Goal: Information Seeking & Learning: Learn about a topic

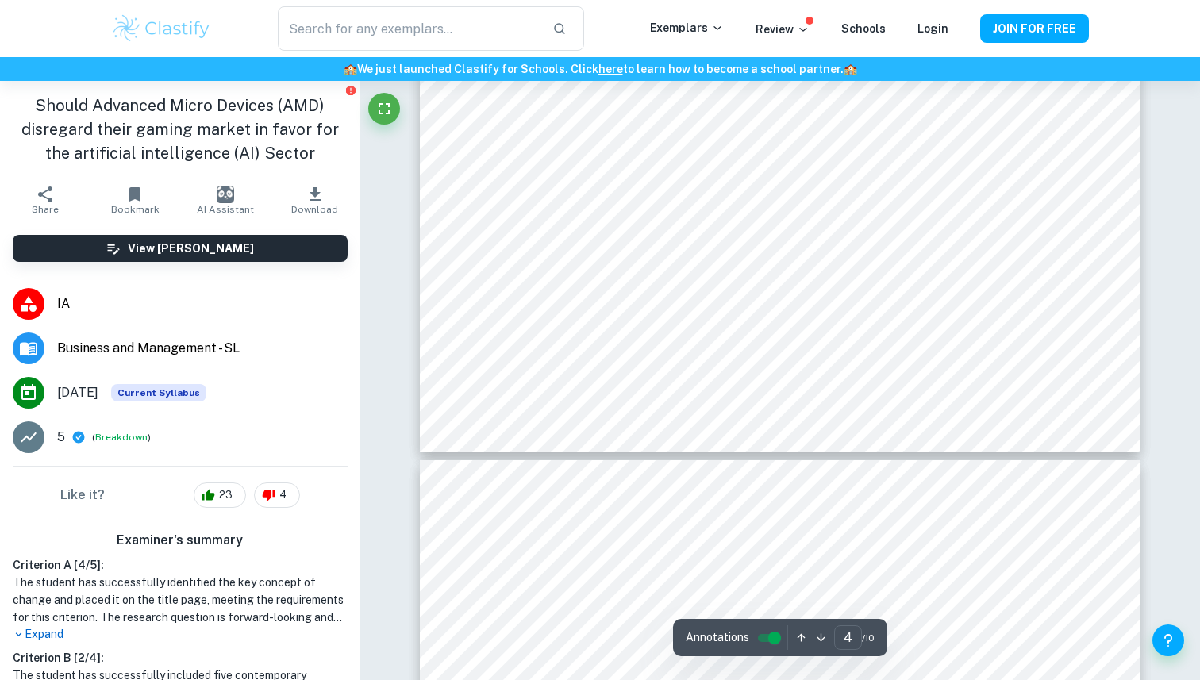
scroll to position [3607, 0]
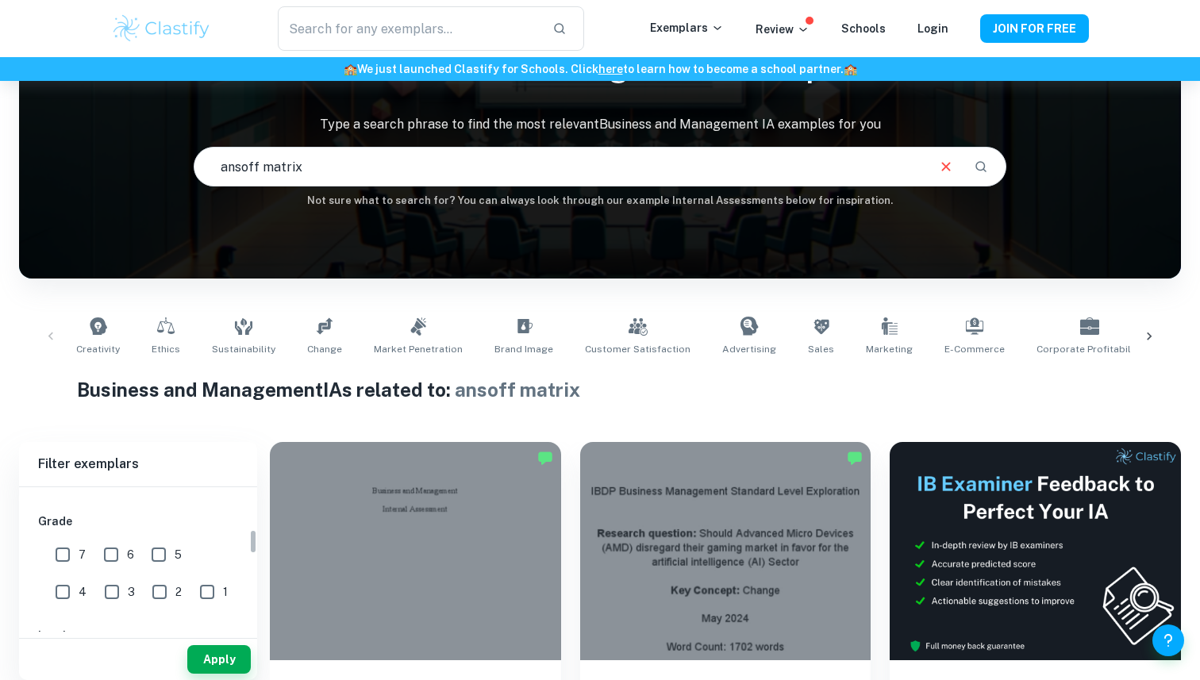
scroll to position [272, 0]
click at [61, 534] on input "7" at bounding box center [63, 538] width 32 height 32
checkbox input "true"
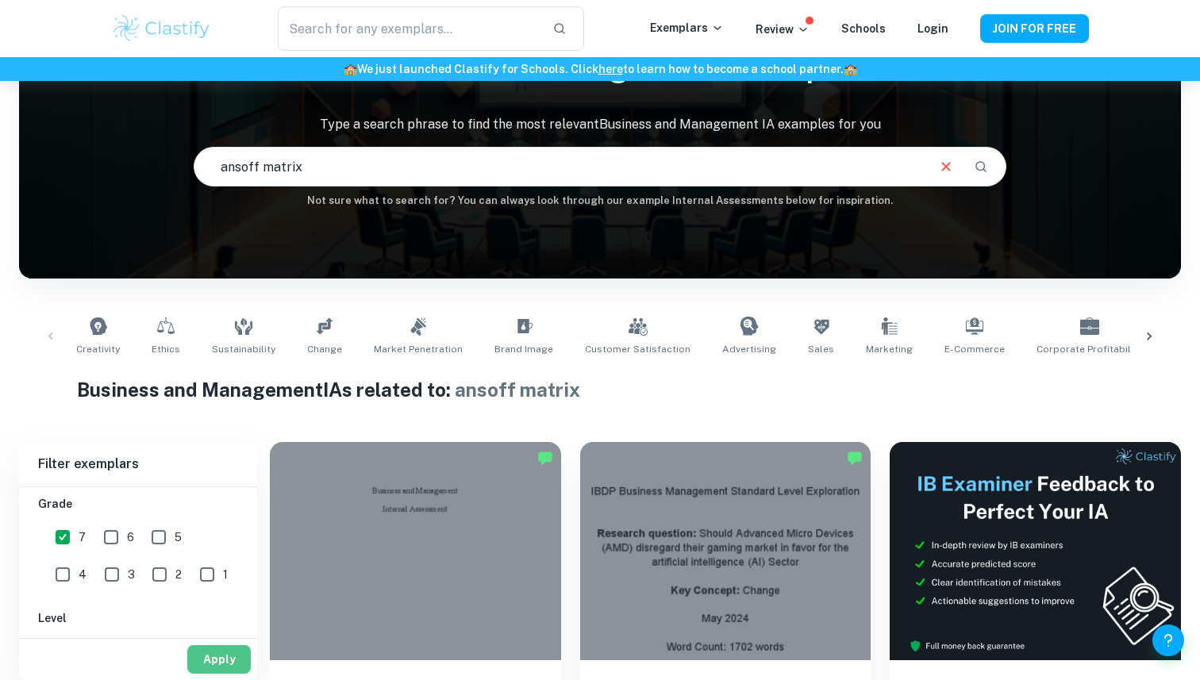
click at [208, 655] on button "Apply" at bounding box center [219, 659] width 64 height 29
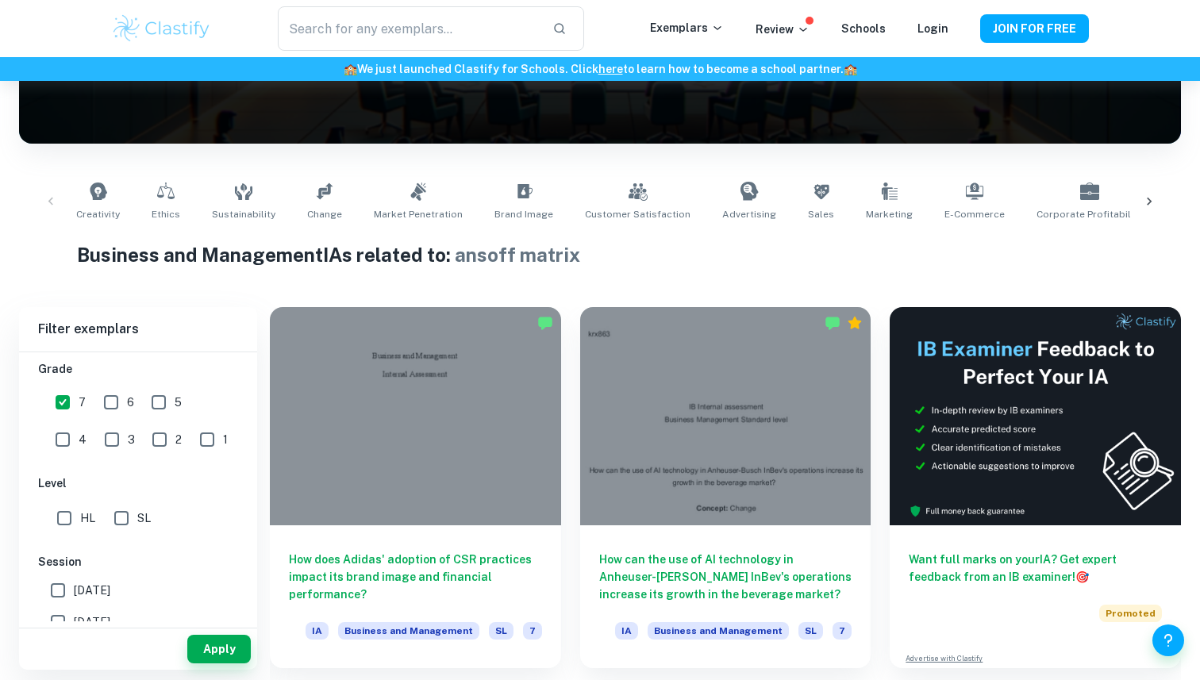
scroll to position [229, 0]
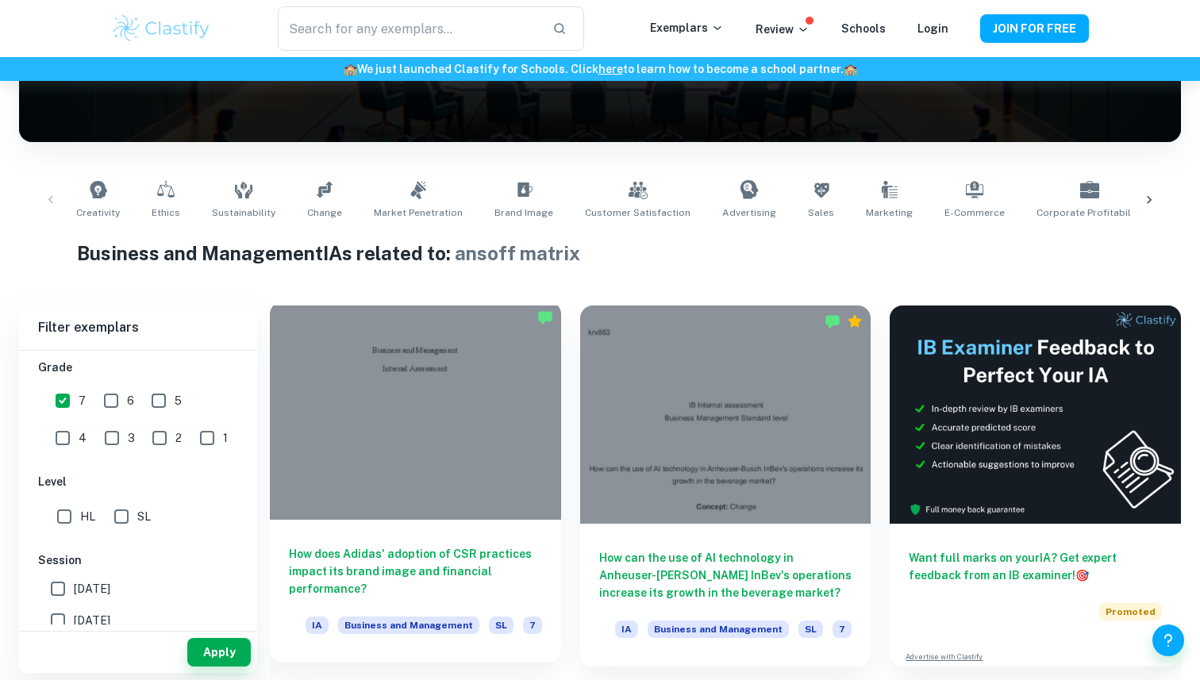
click at [413, 414] on div at bounding box center [415, 411] width 291 height 218
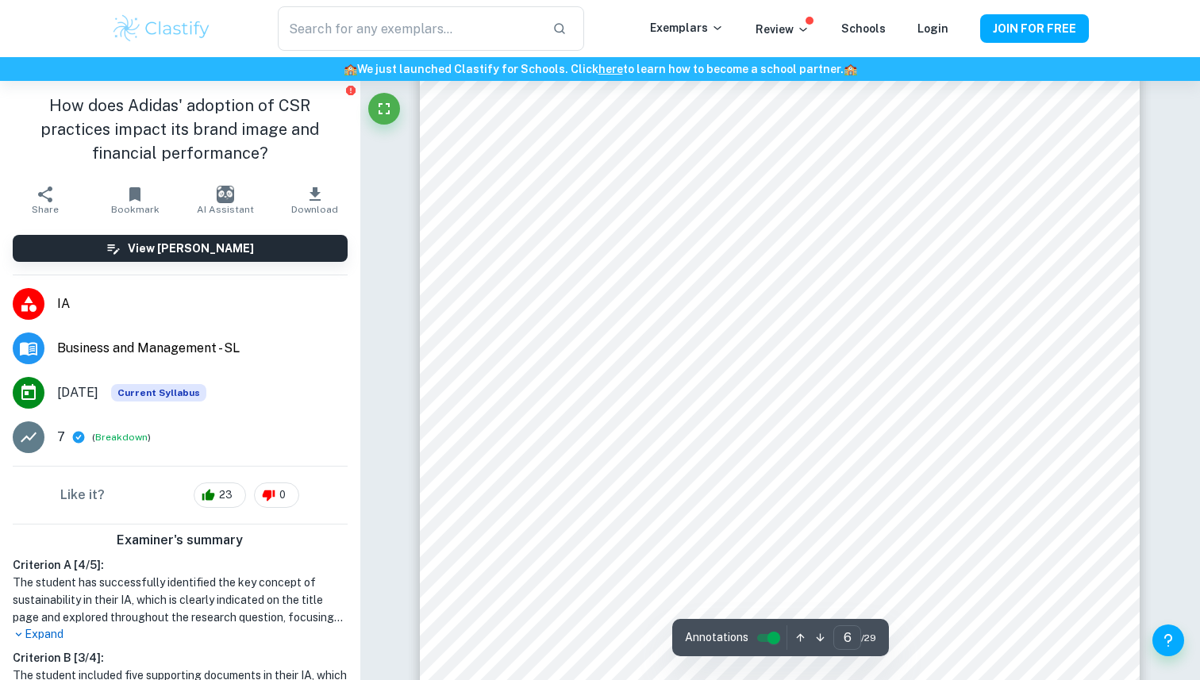
scroll to position [5436, 0]
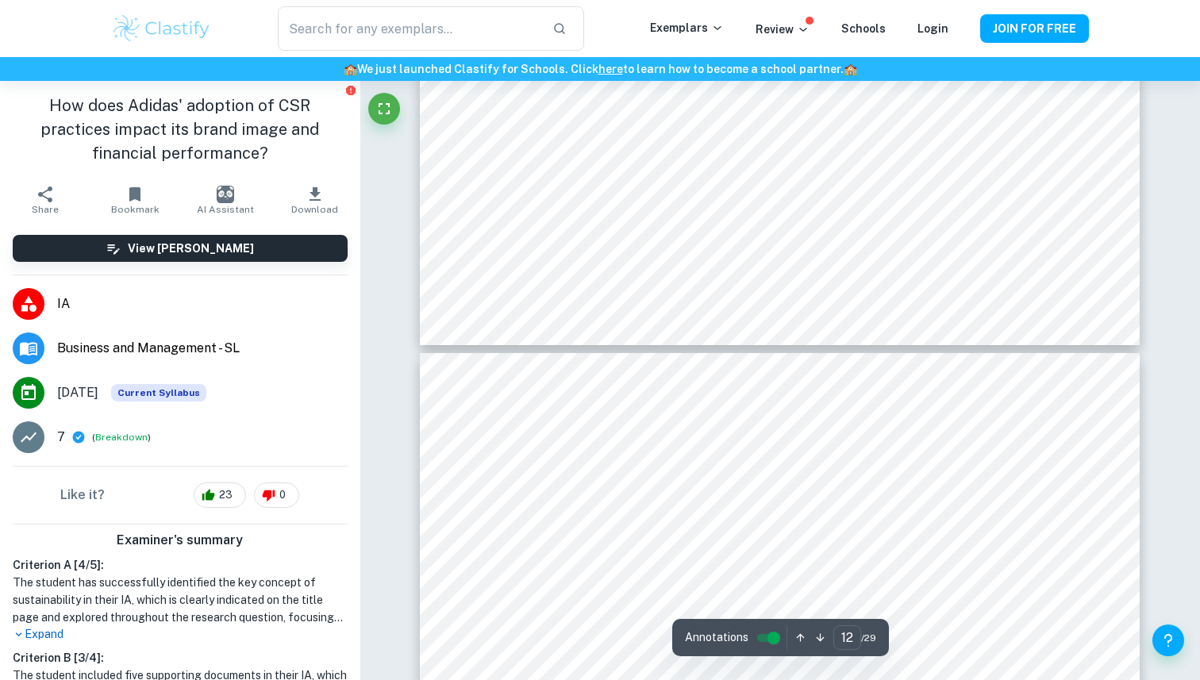
type input "13"
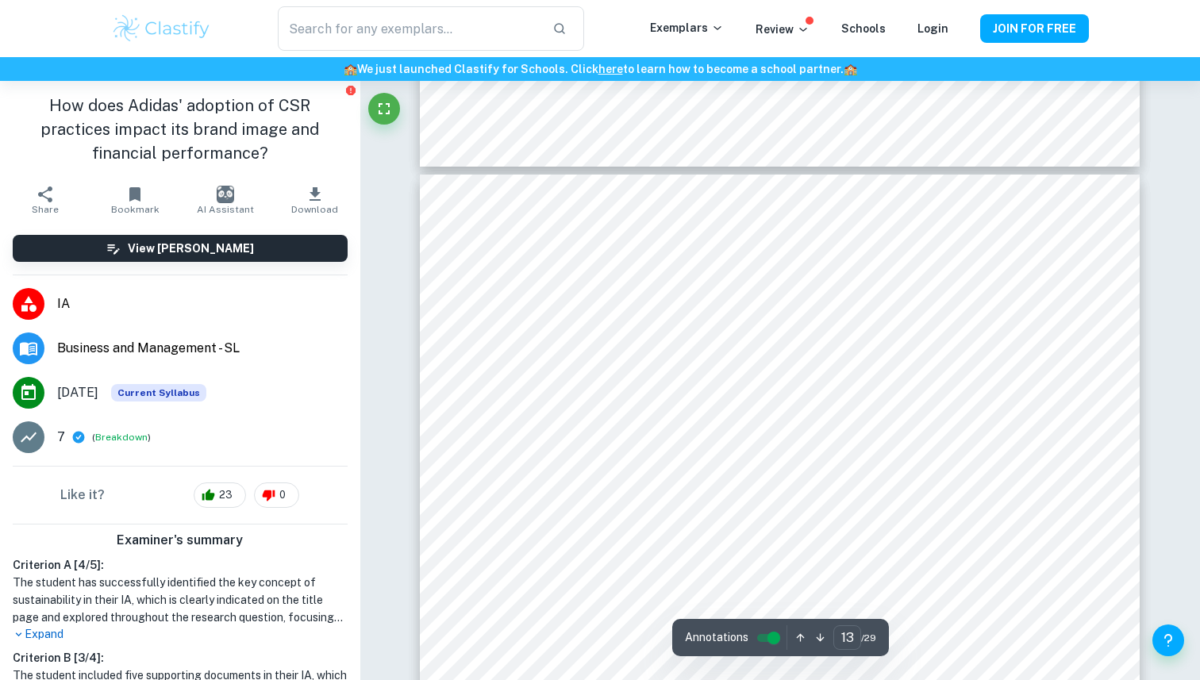
scroll to position [12558, 0]
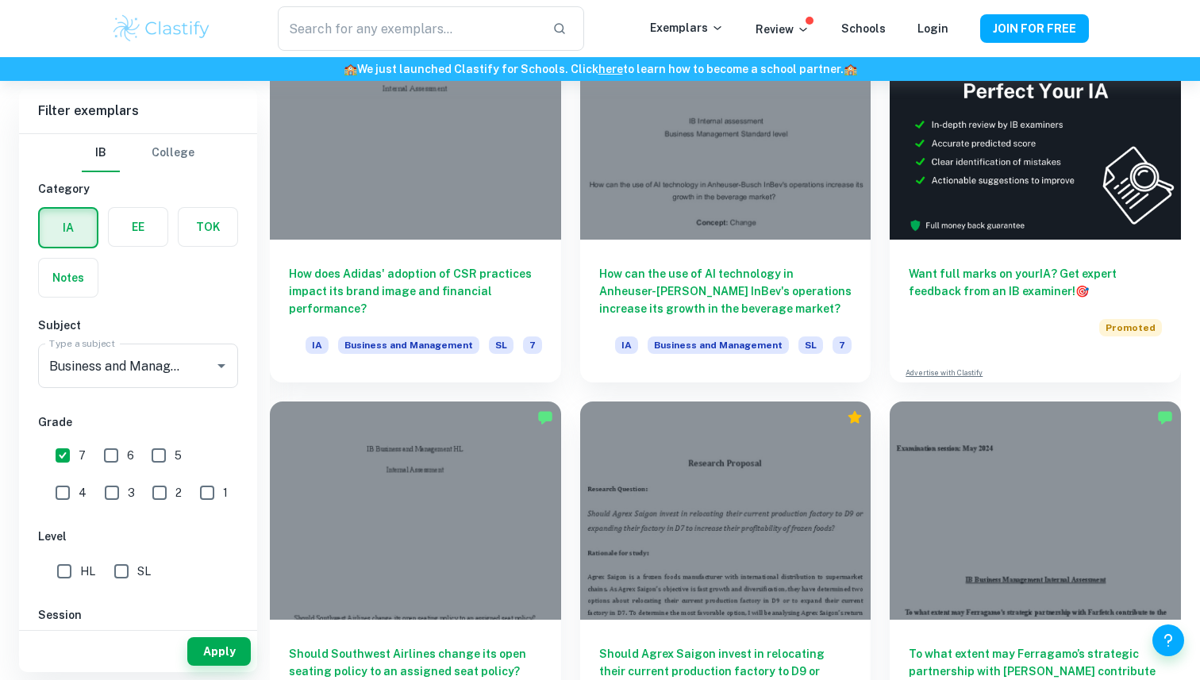
scroll to position [530, 0]
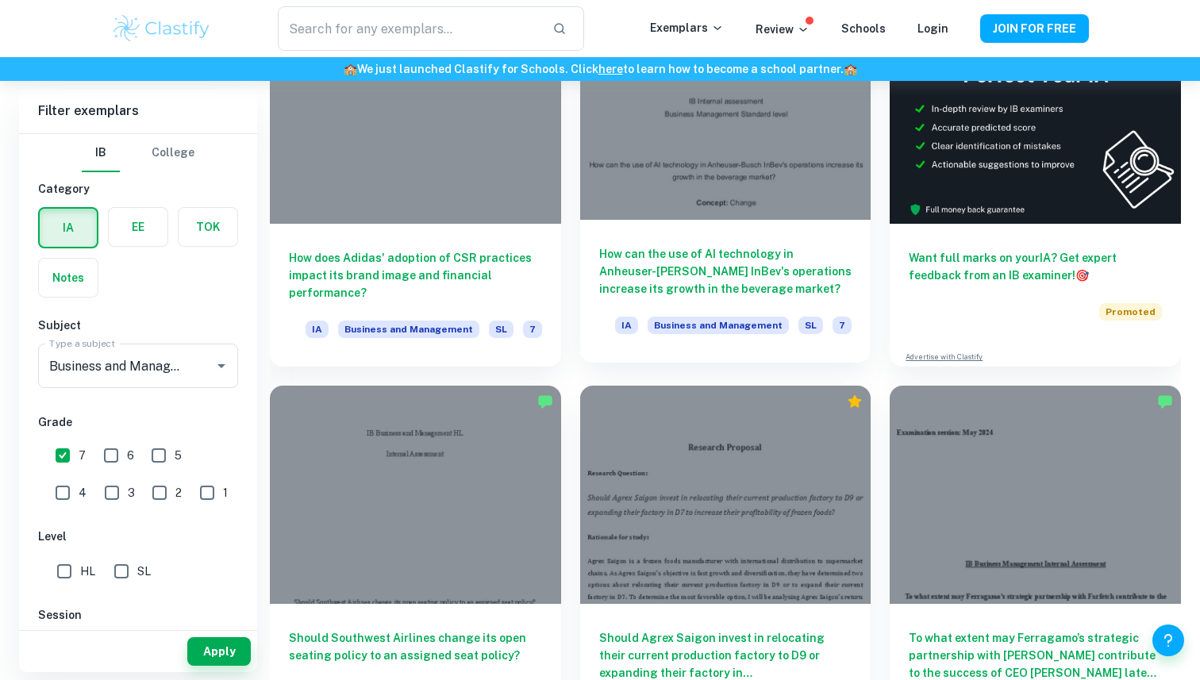
click at [718, 218] on div at bounding box center [725, 111] width 291 height 218
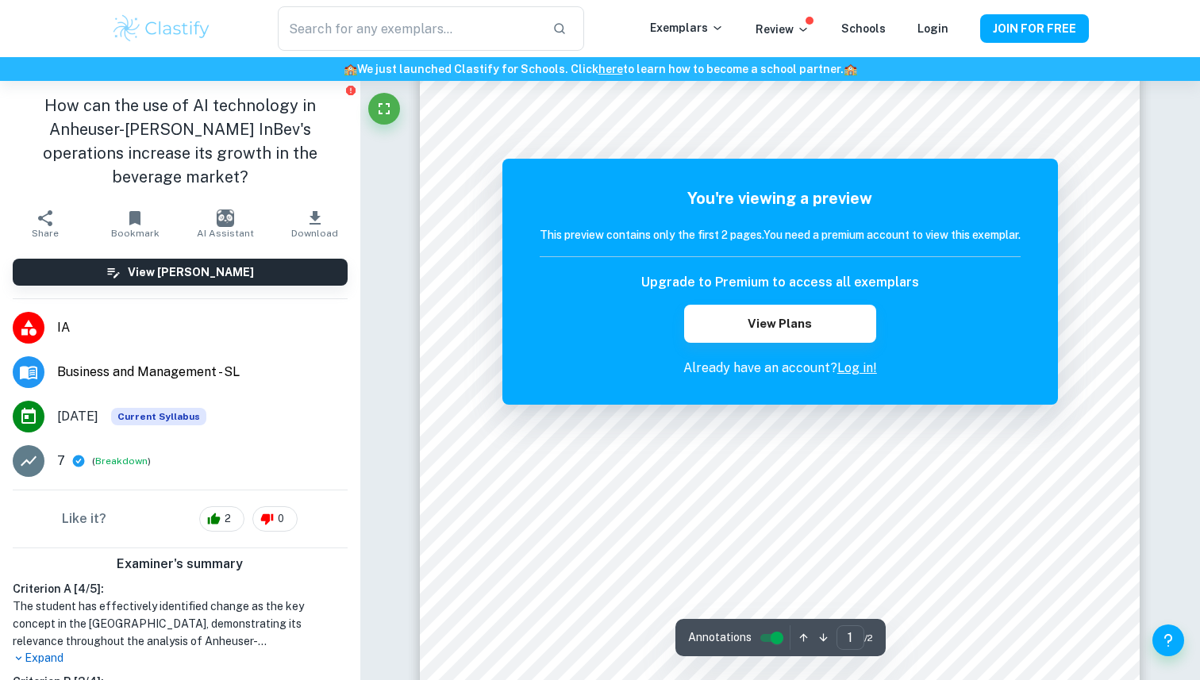
scroll to position [133, 0]
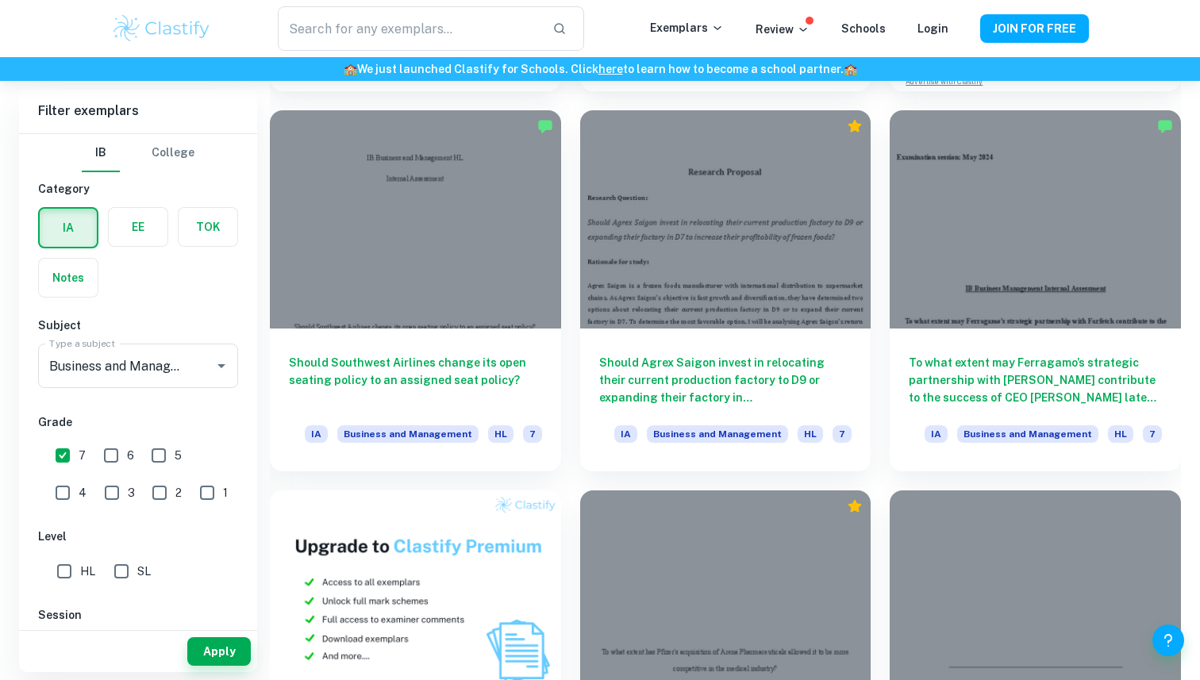
scroll to position [826, 0]
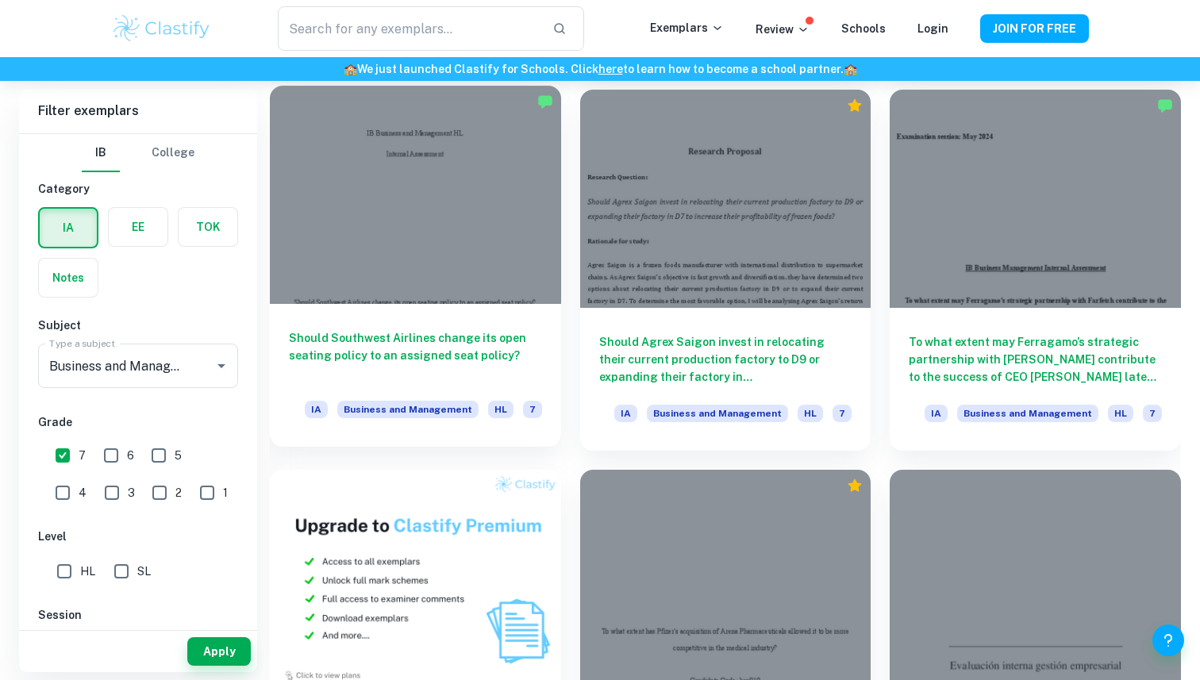
click at [491, 253] on div at bounding box center [415, 195] width 291 height 218
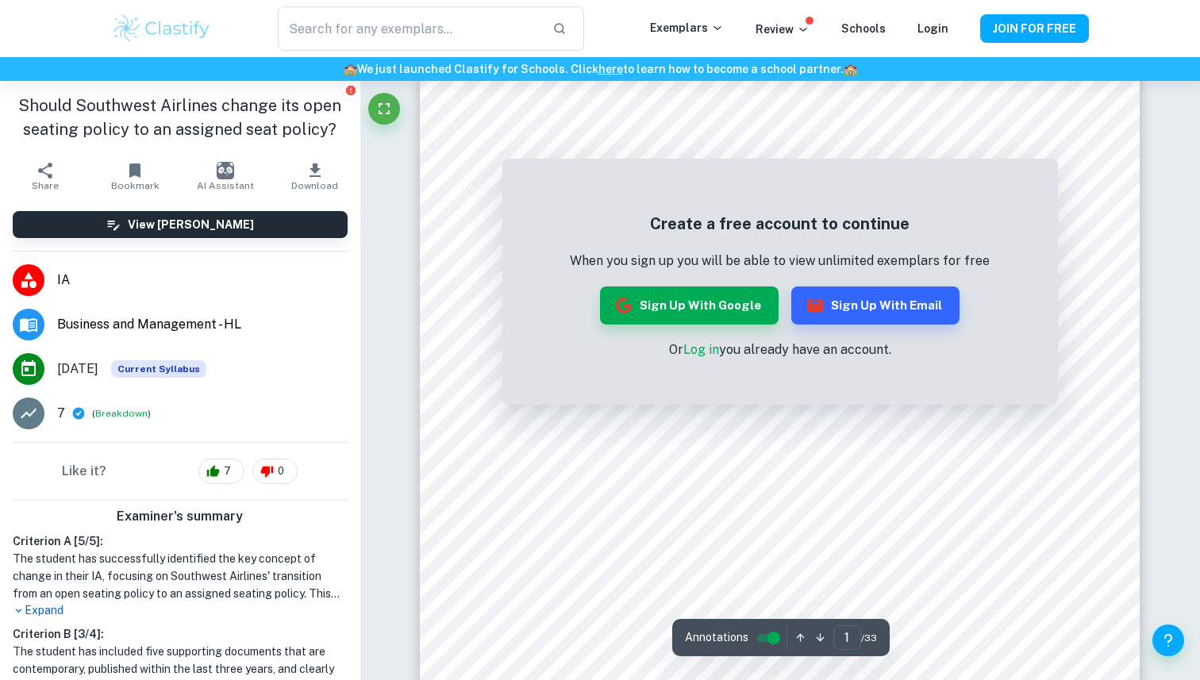
scroll to position [155, 0]
click at [718, 292] on button "Sign up with Google" at bounding box center [689, 306] width 179 height 38
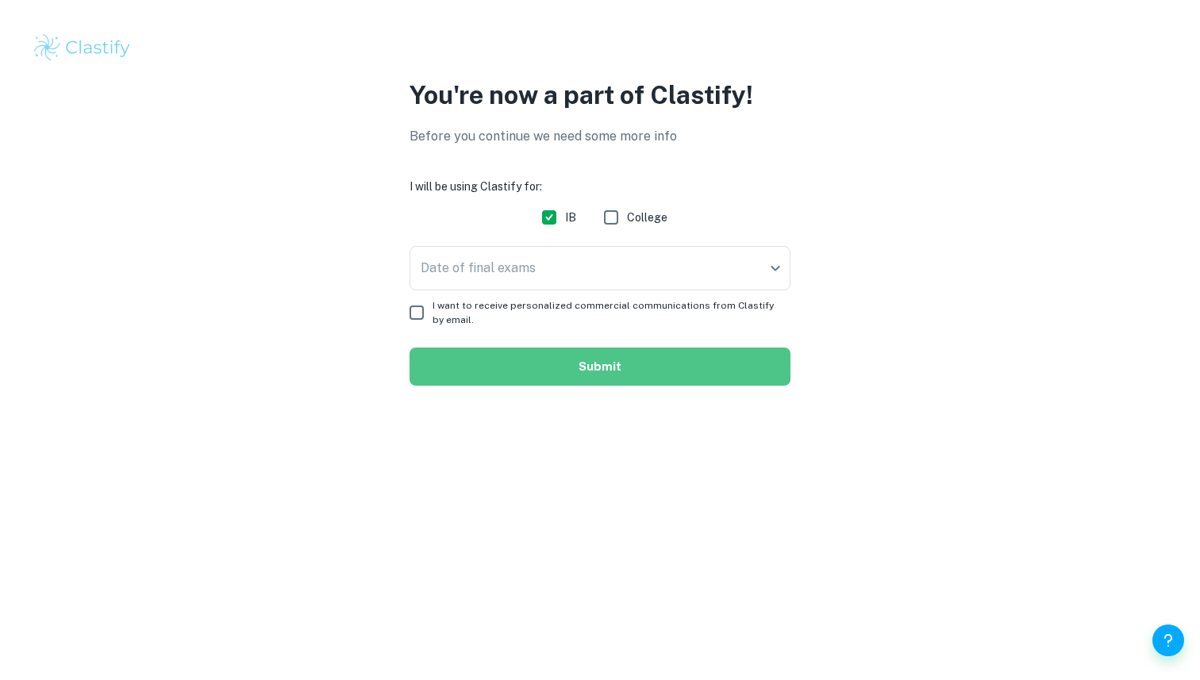
click at [464, 361] on button "Submit" at bounding box center [600, 367] width 381 height 38
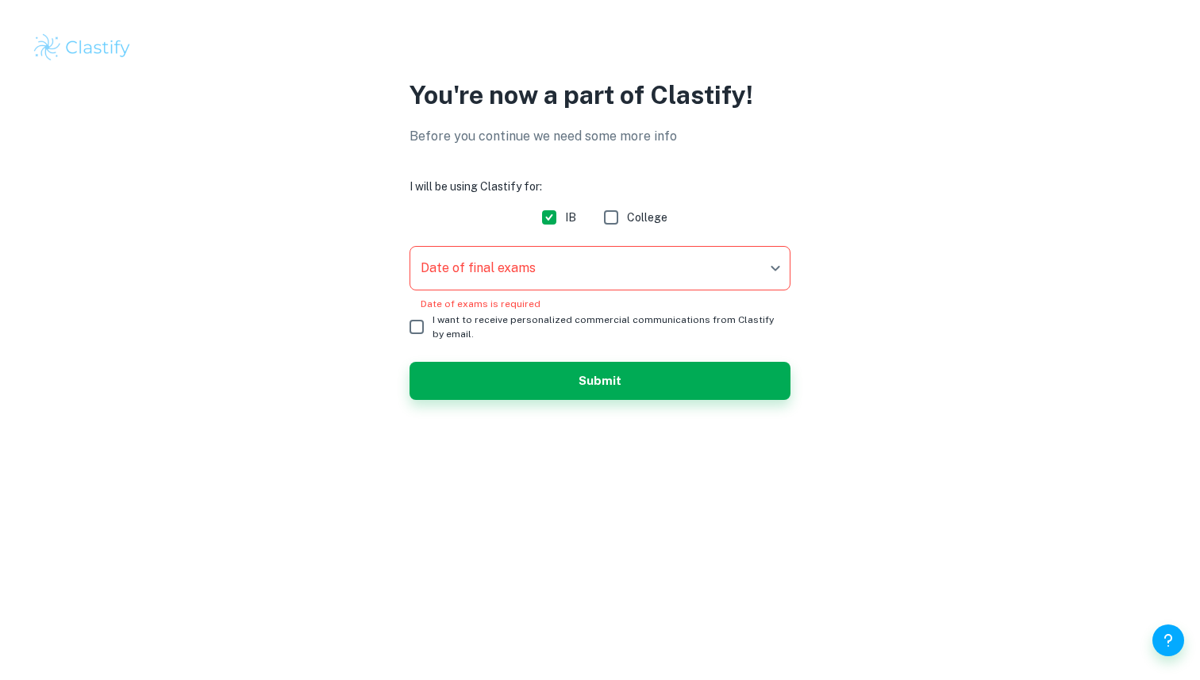
click at [439, 263] on body "We value your privacy We use cookies to enhance your browsing experience, serve…" at bounding box center [600, 340] width 1200 height 680
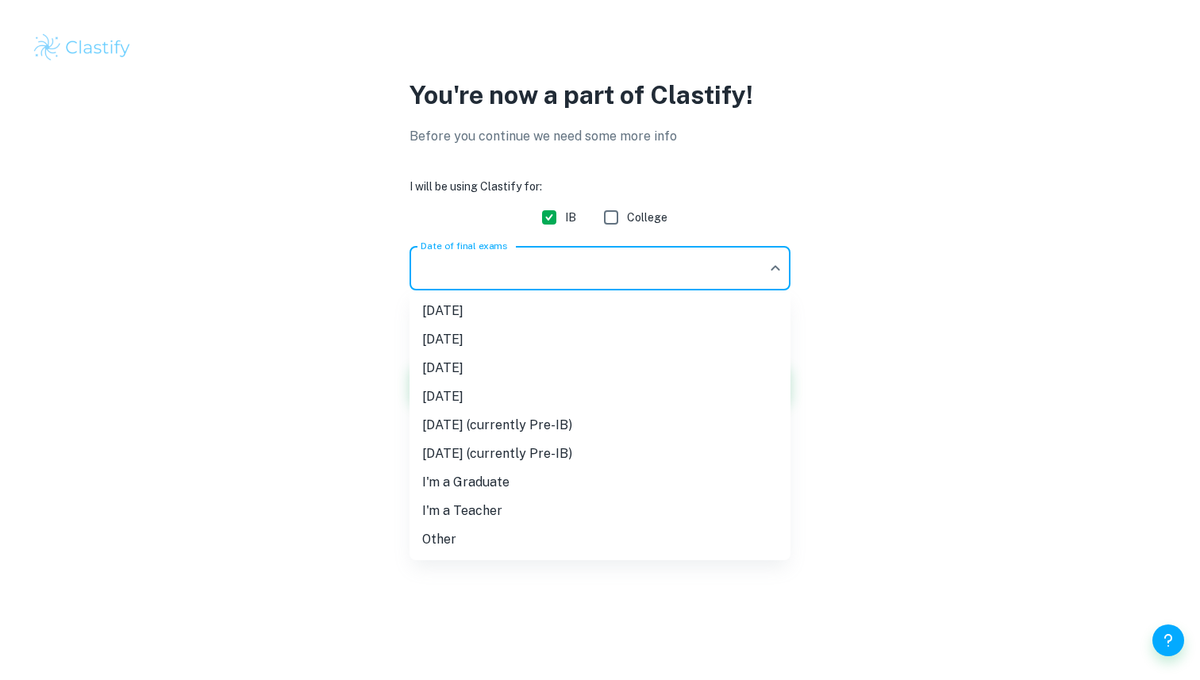
click at [511, 369] on li "[DATE]" at bounding box center [600, 368] width 381 height 29
type input "M26"
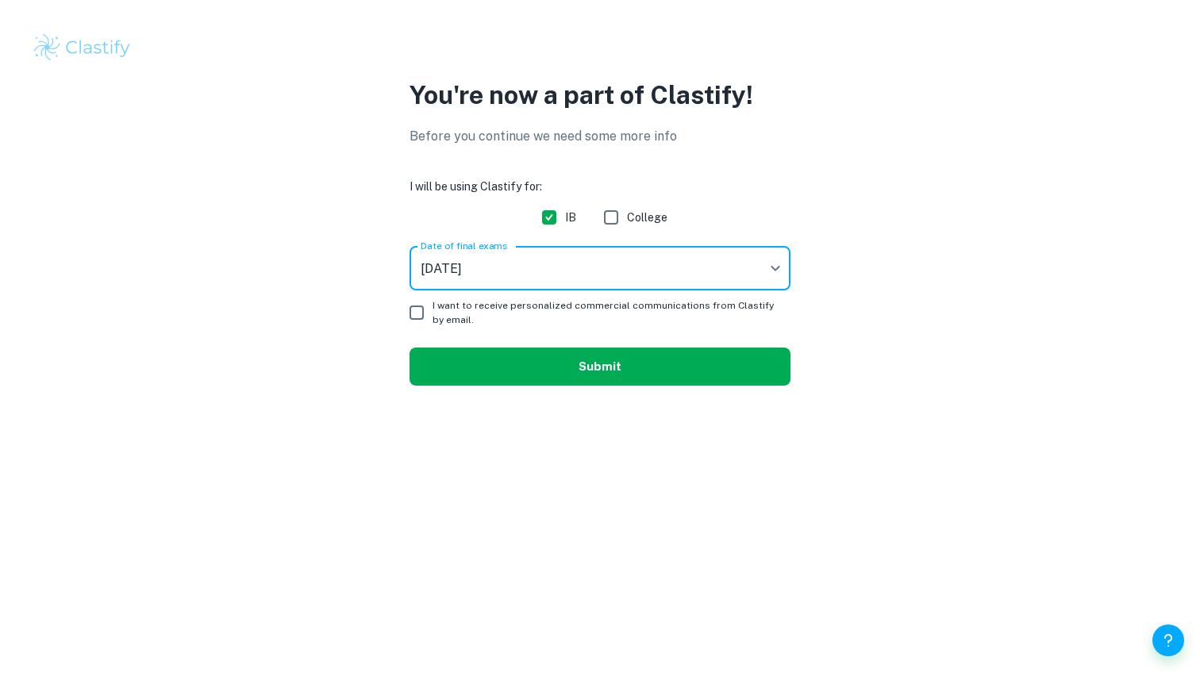
click at [480, 375] on button "Submit" at bounding box center [600, 367] width 381 height 38
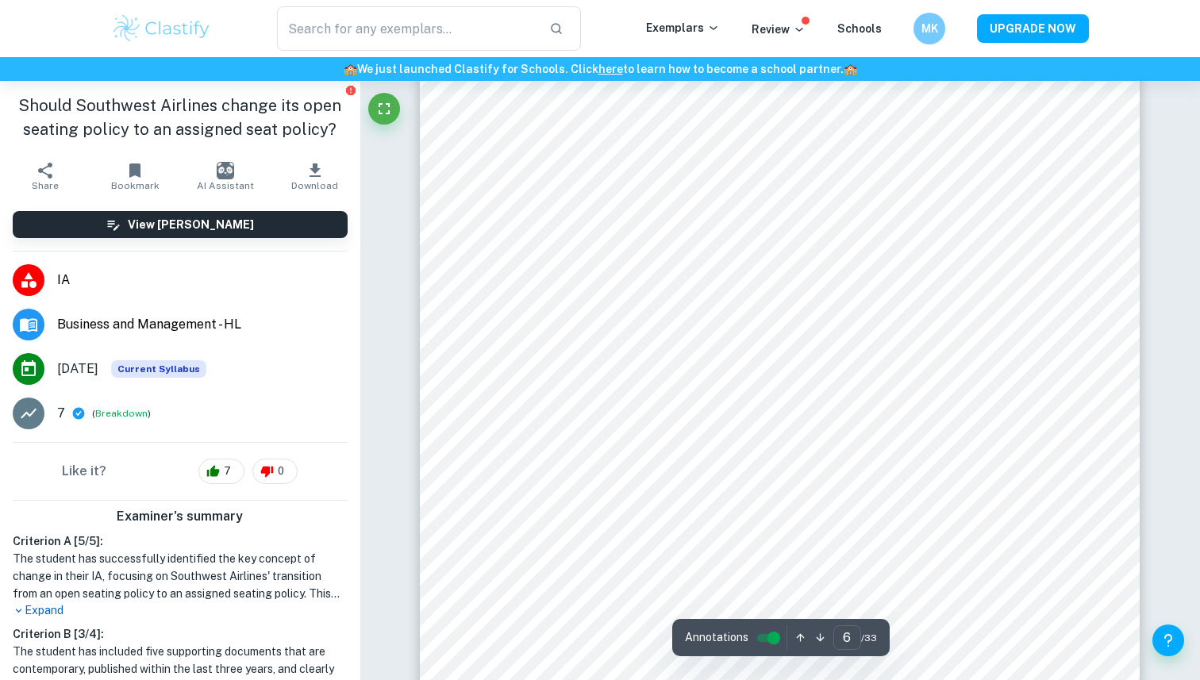
scroll to position [5147, 0]
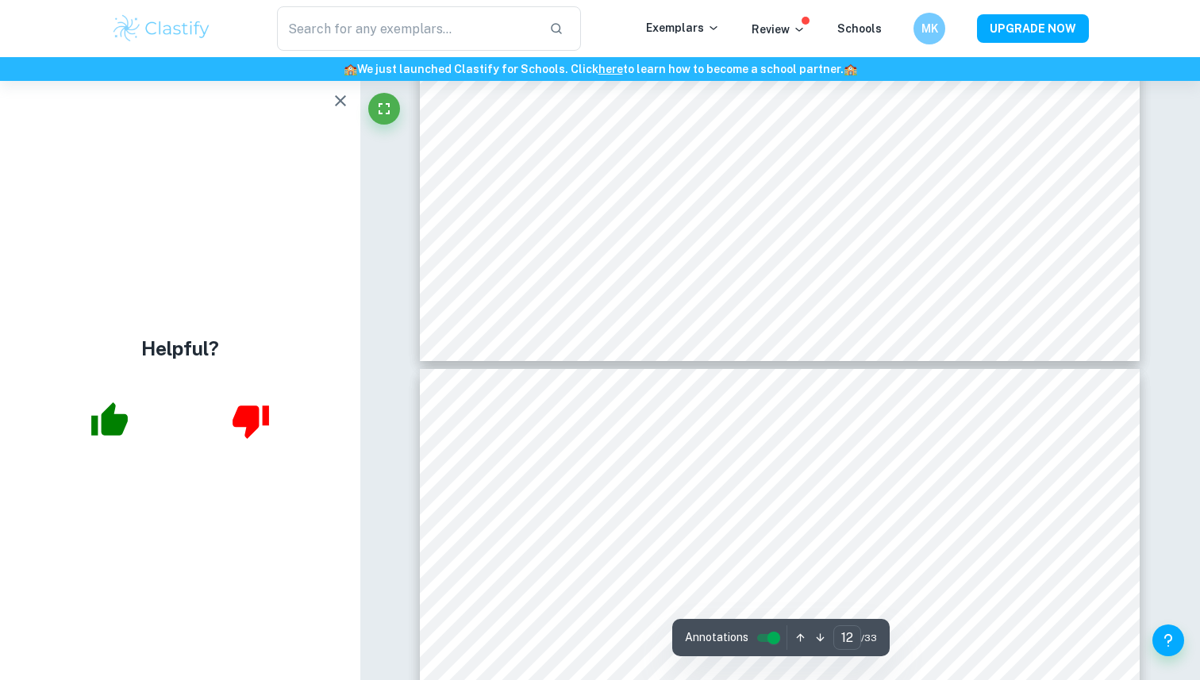
type input "13"
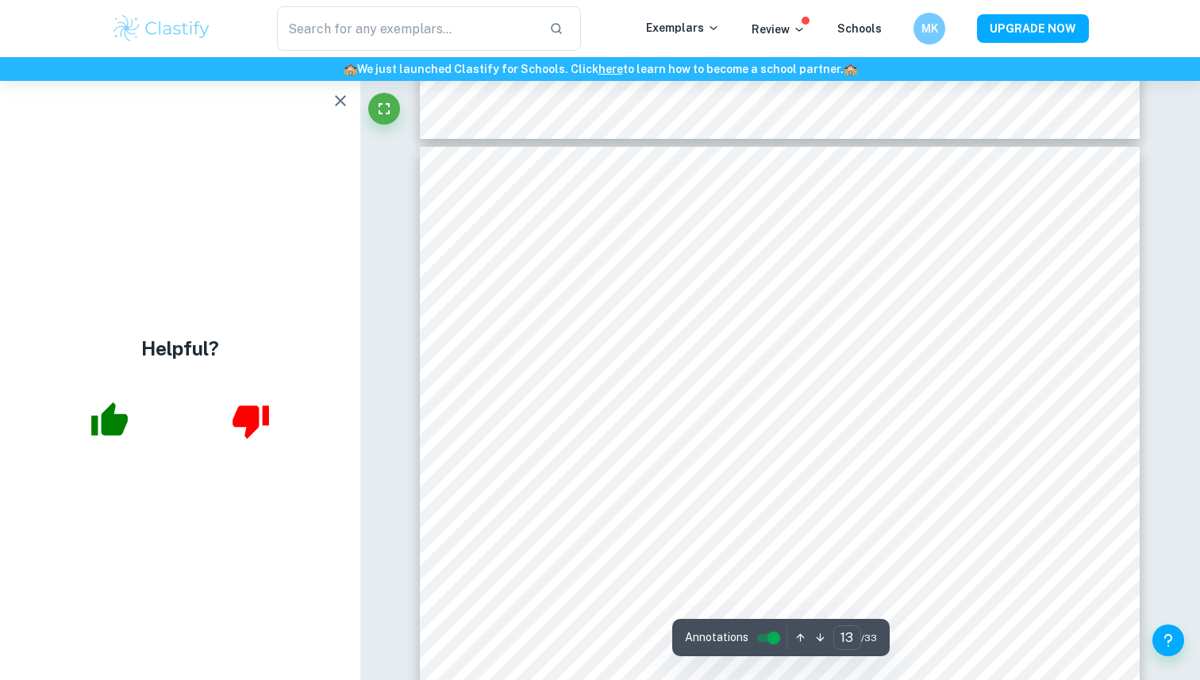
scroll to position [11579, 0]
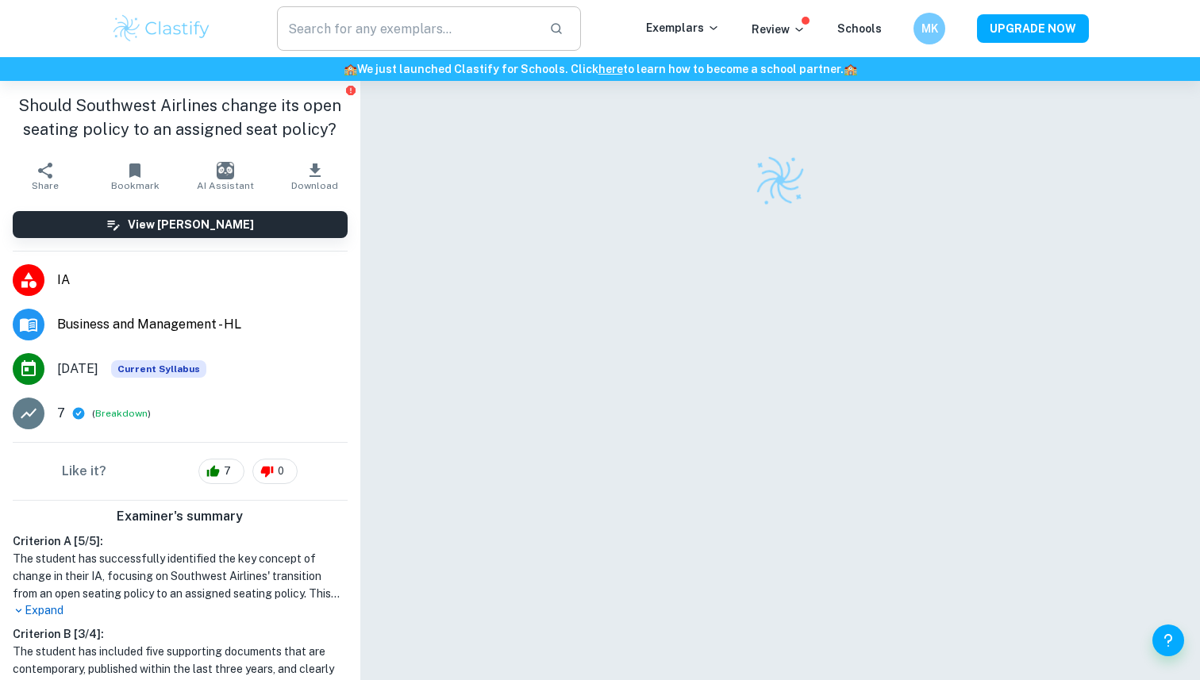
click at [319, 25] on input "text" at bounding box center [407, 28] width 260 height 44
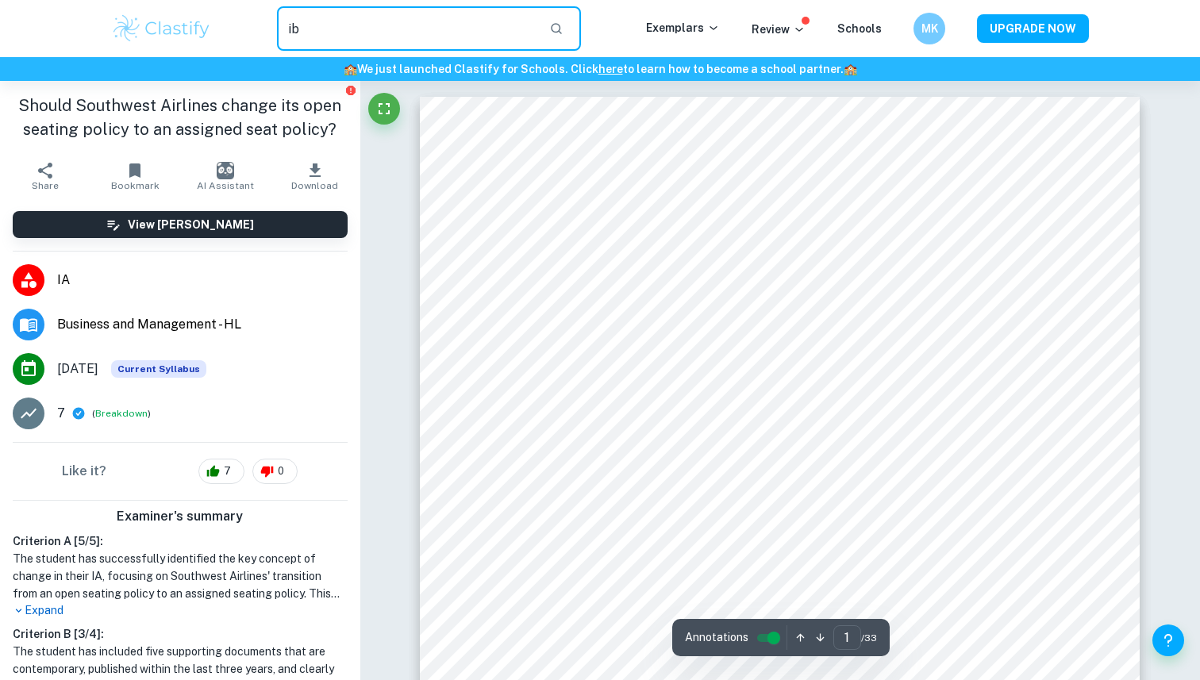
type input "i"
type input "business management ia"
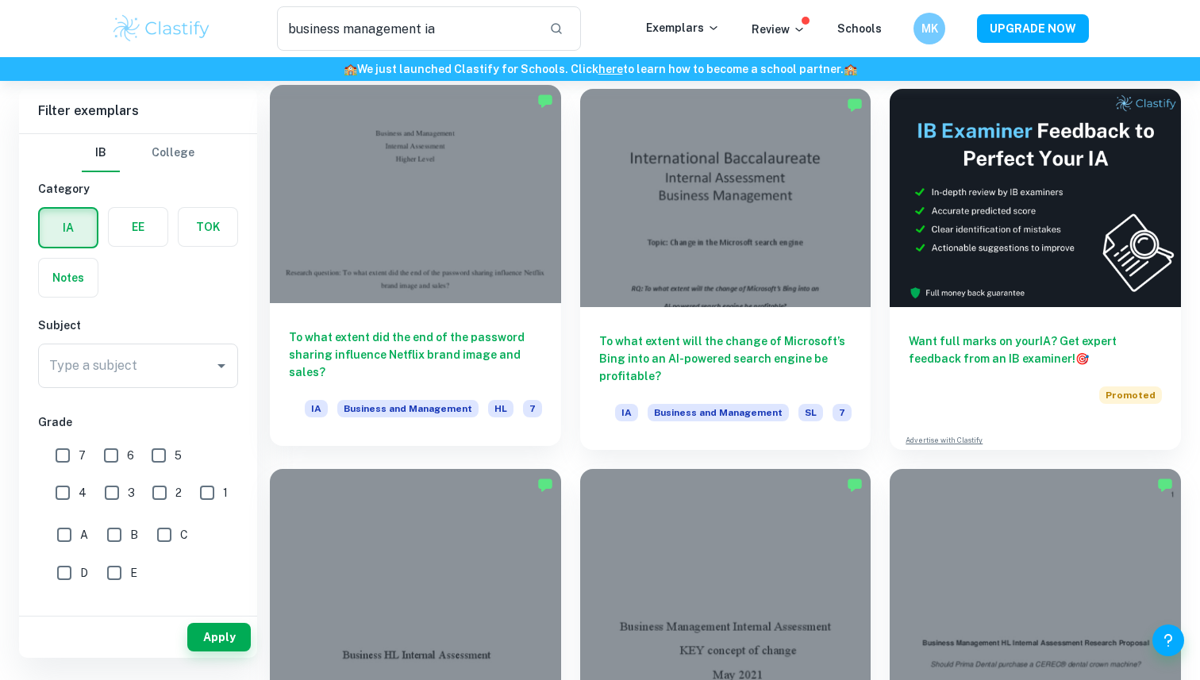
scroll to position [99, 0]
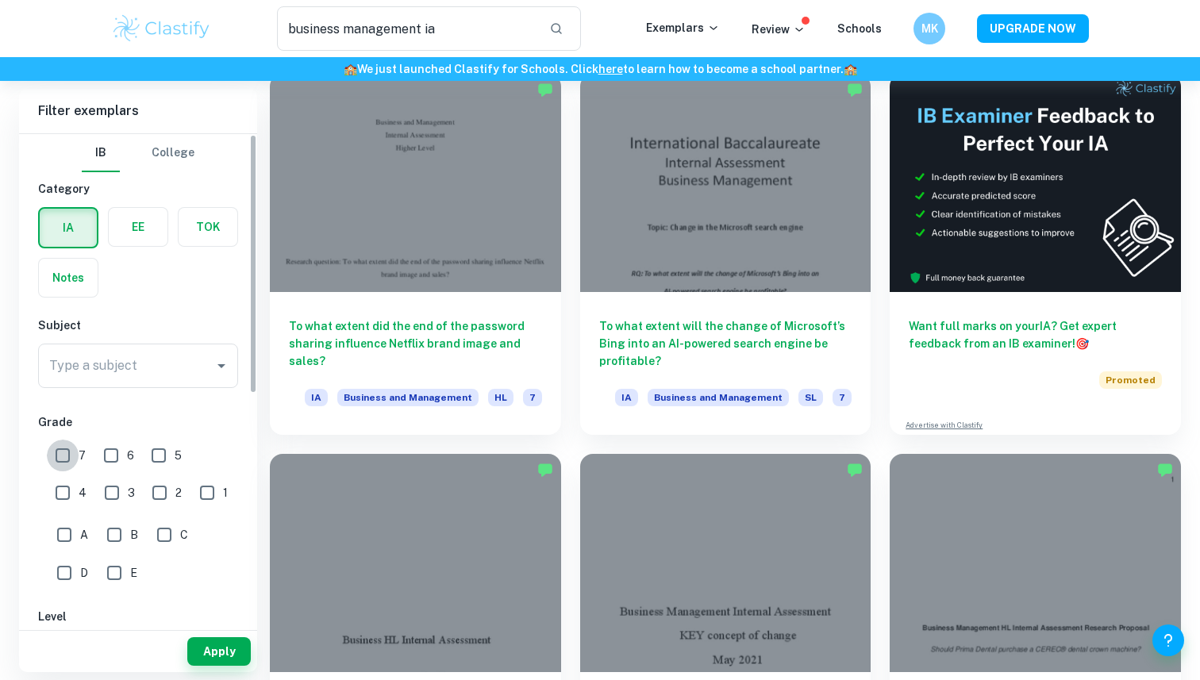
click at [68, 453] on input "7" at bounding box center [63, 456] width 32 height 32
checkbox input "true"
click at [232, 651] on button "Apply" at bounding box center [219, 651] width 64 height 29
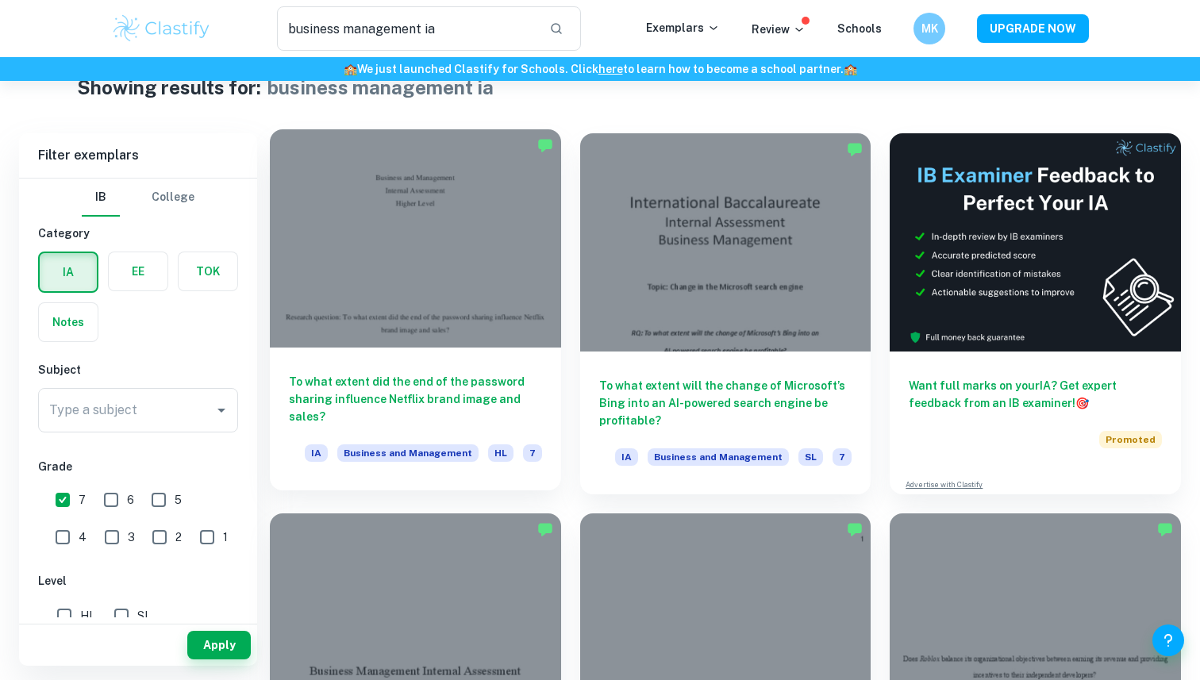
scroll to position [46, 0]
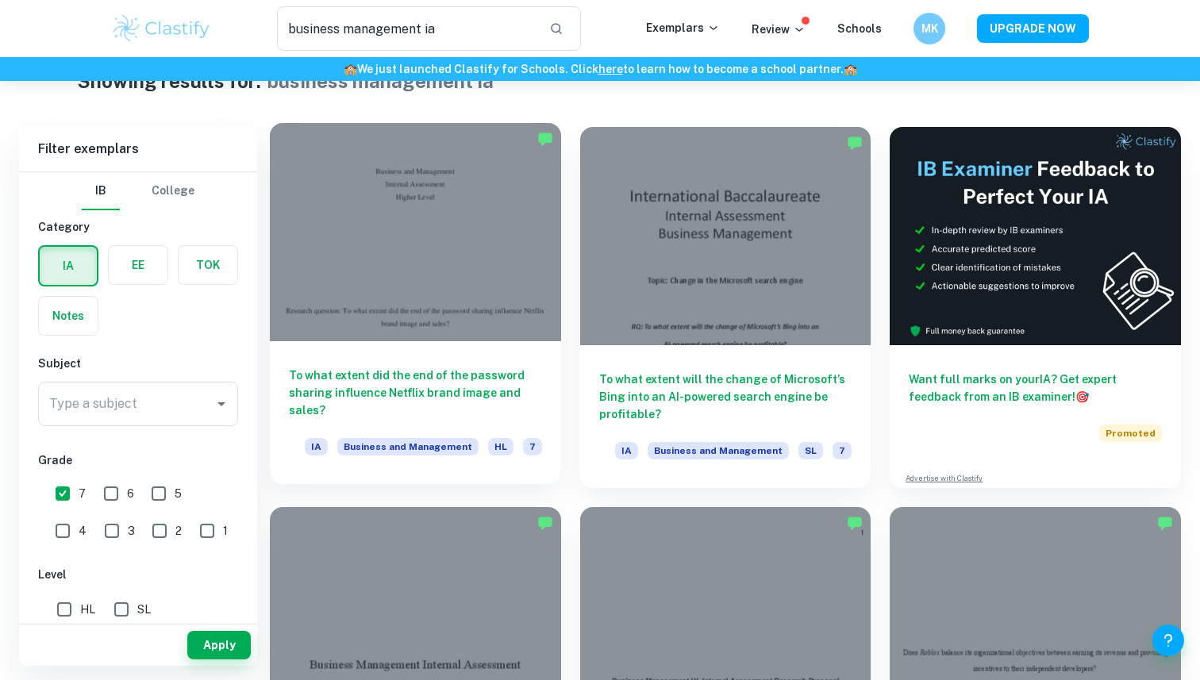
click at [429, 391] on h6 "To what extent did the end of the password sharing influence Netflix brand imag…" at bounding box center [415, 393] width 253 height 52
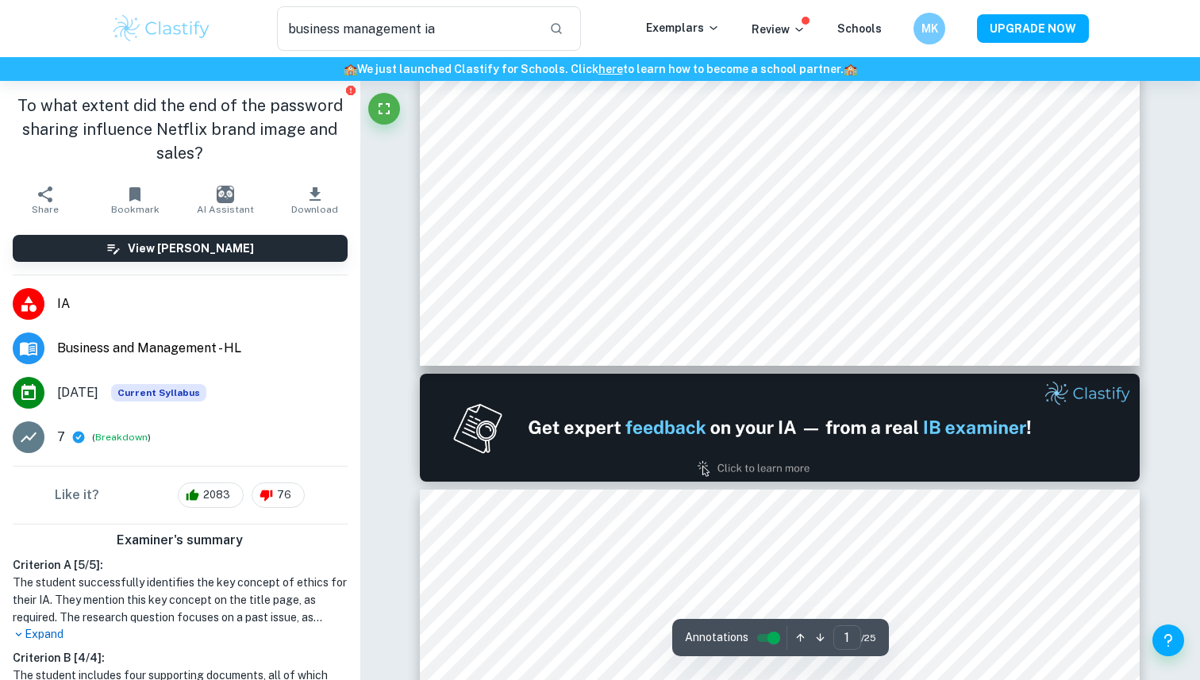
type input "2"
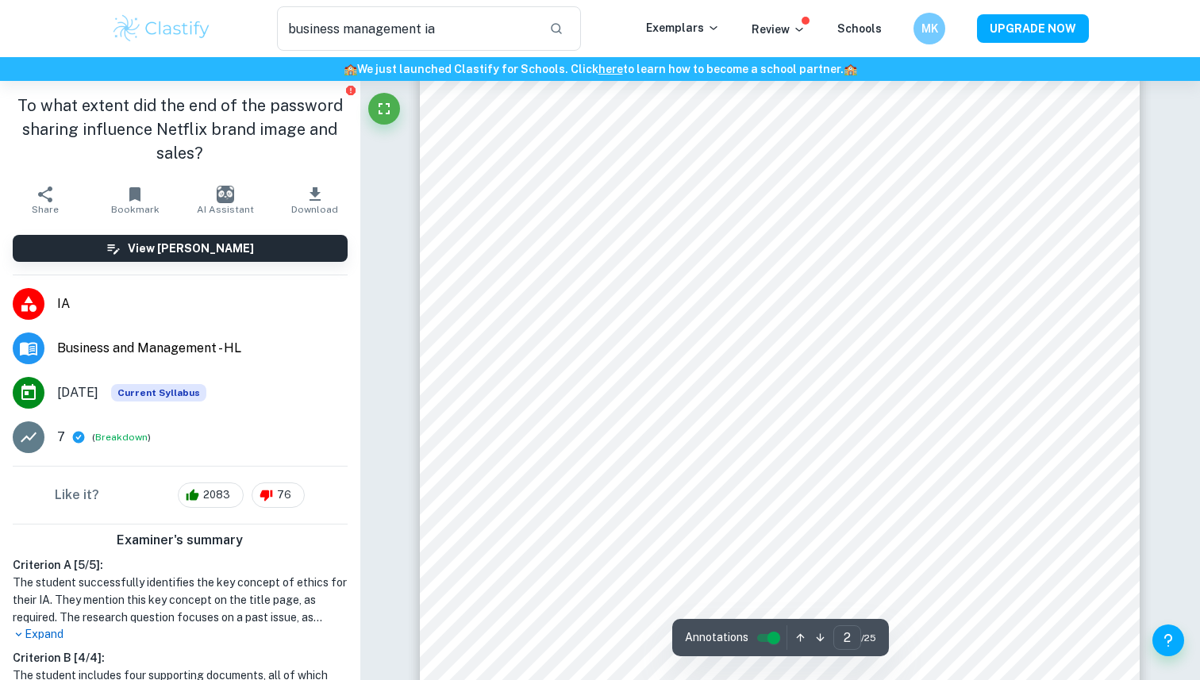
scroll to position [1196, 0]
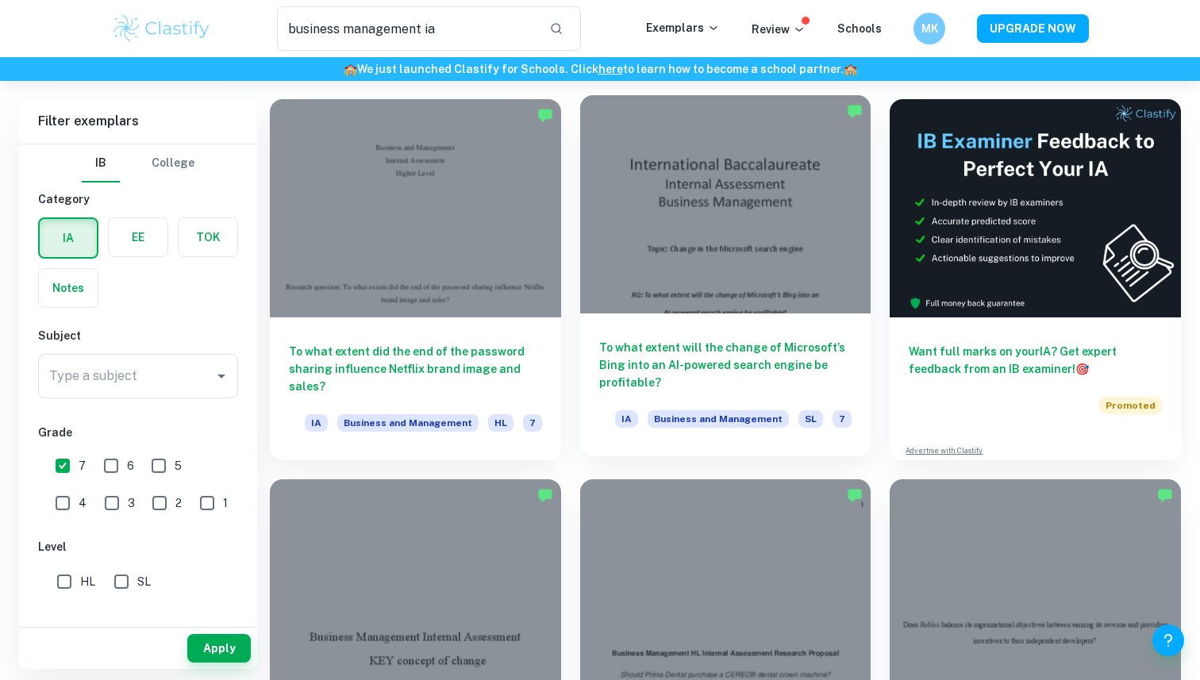
scroll to position [77, 0]
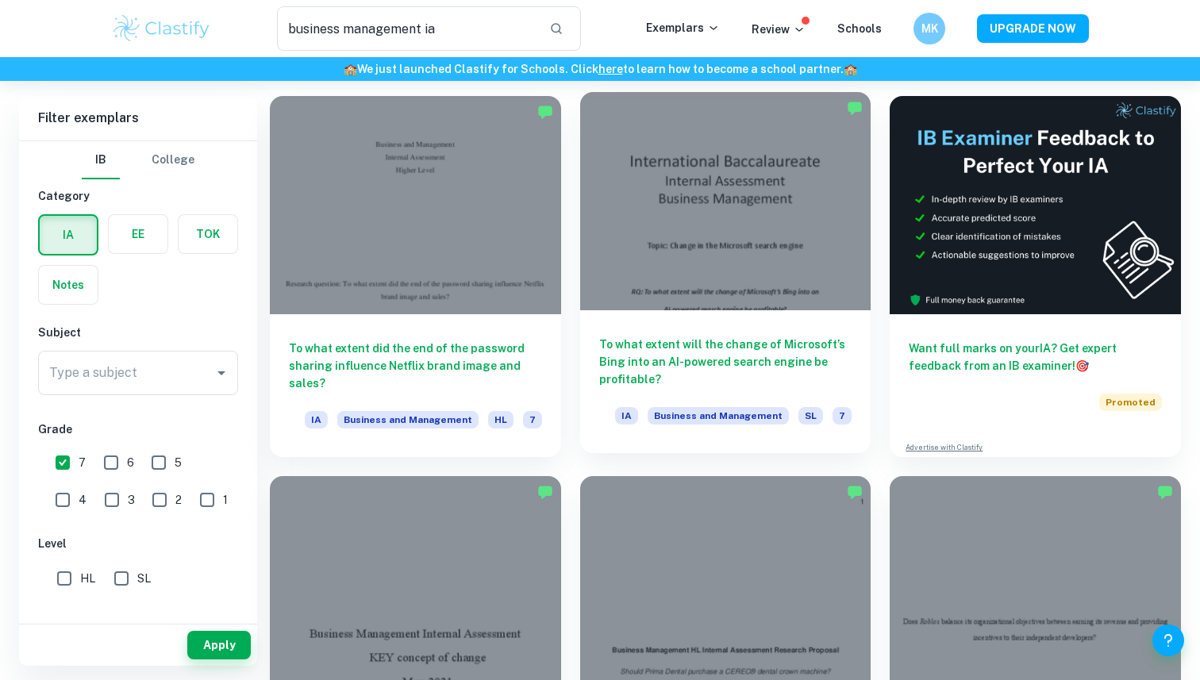
click at [622, 345] on h6 "To what extent will the change of Microsoft’s Bing into an AI-powered search en…" at bounding box center [725, 362] width 253 height 52
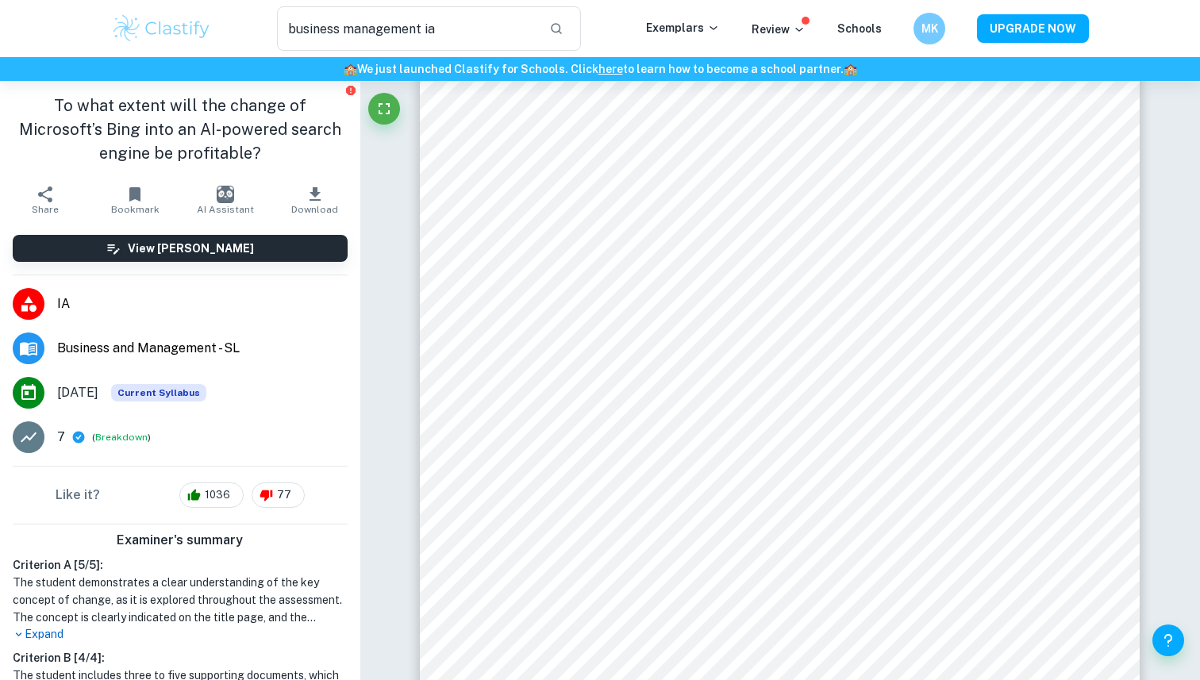
scroll to position [1276, 0]
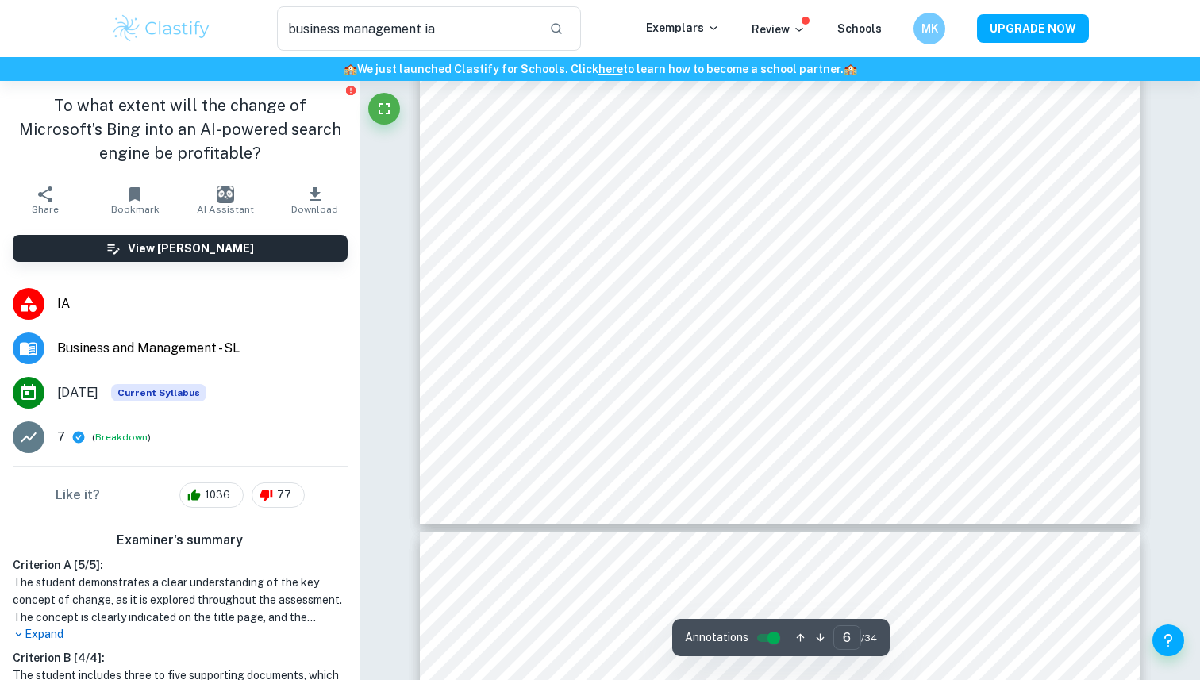
type input "7"
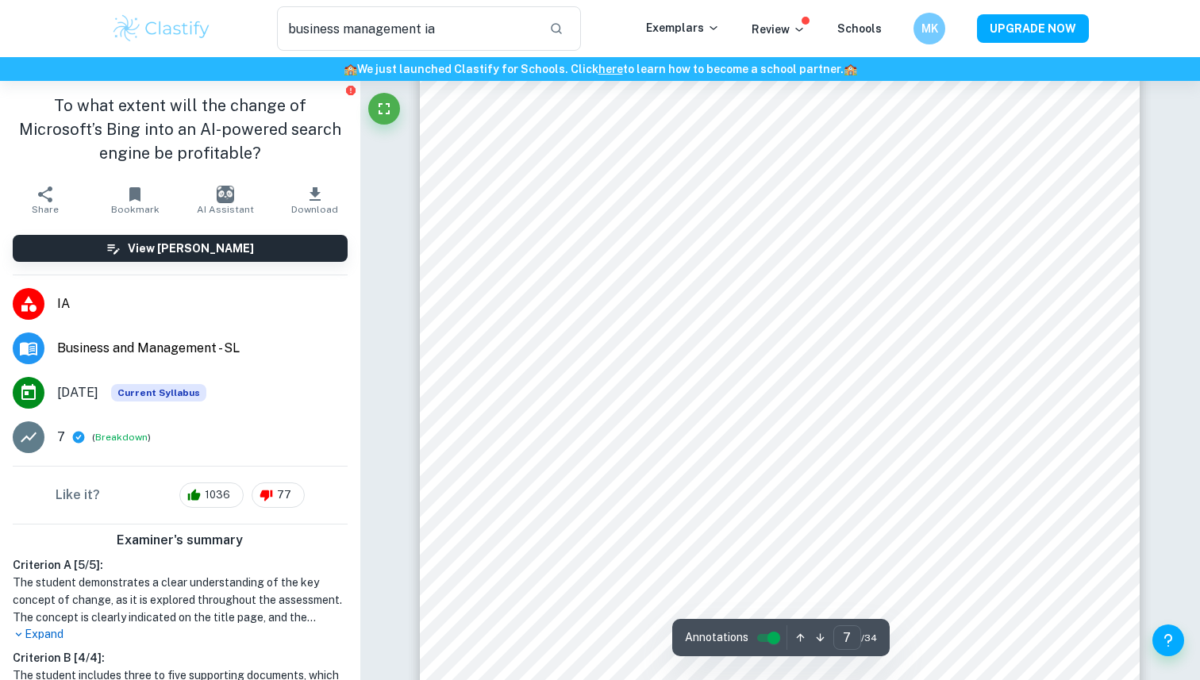
scroll to position [6617, 0]
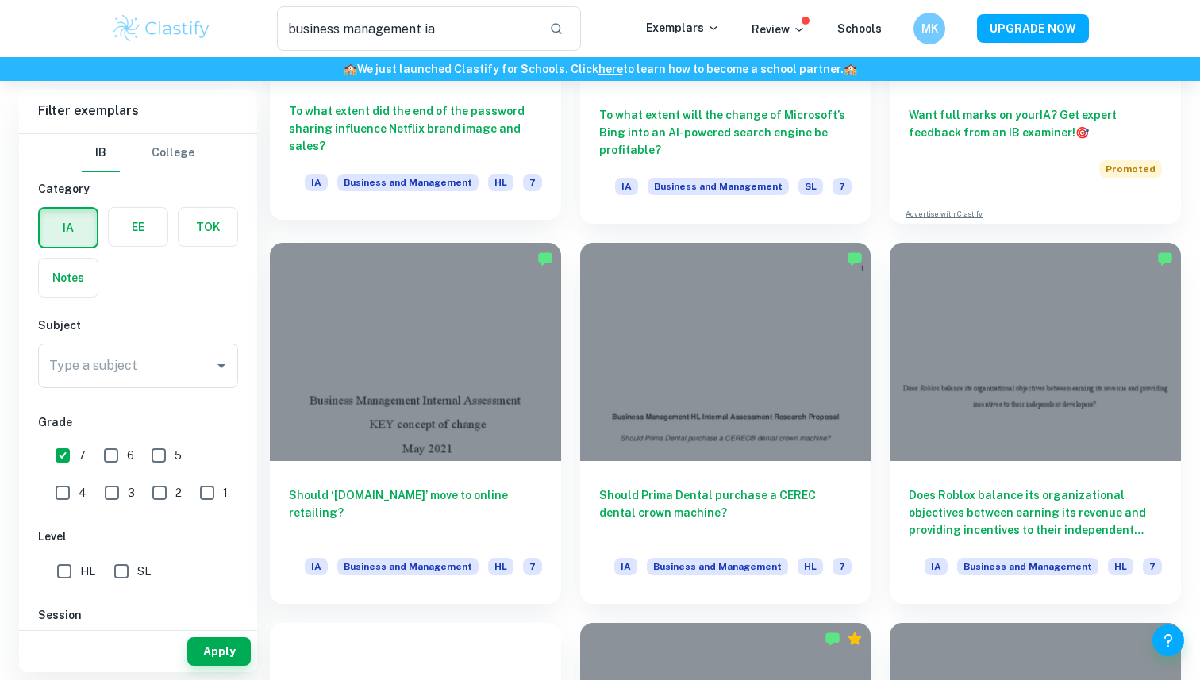
scroll to position [311, 0]
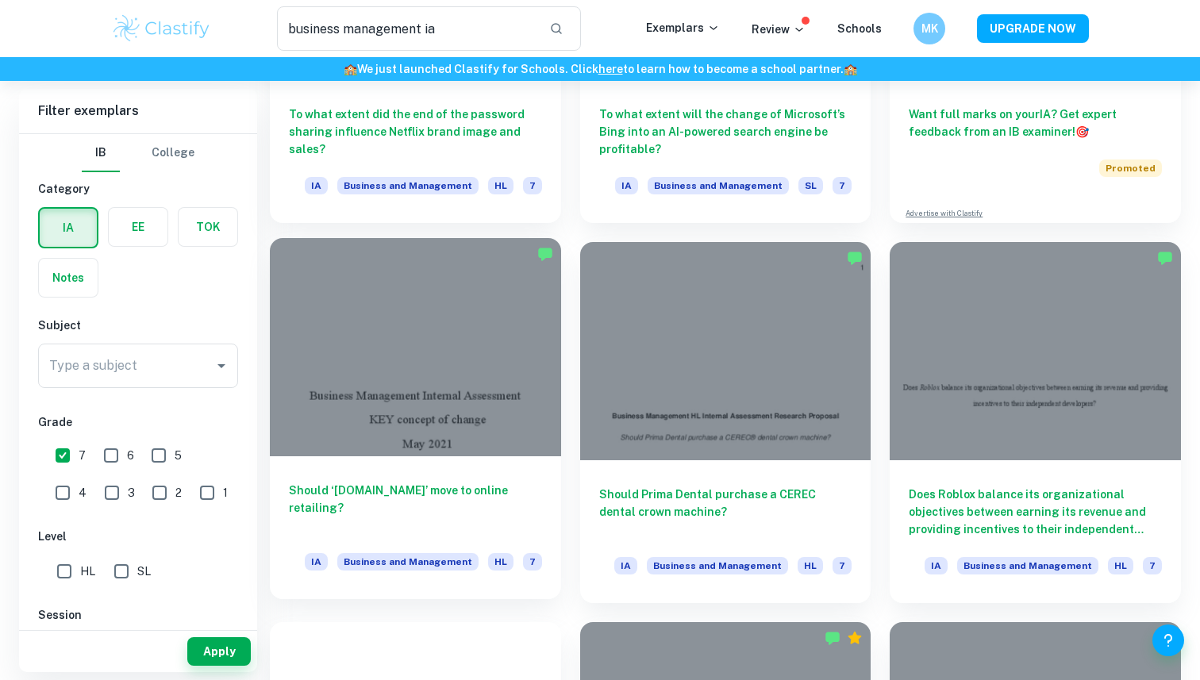
click at [482, 378] on div at bounding box center [415, 347] width 291 height 218
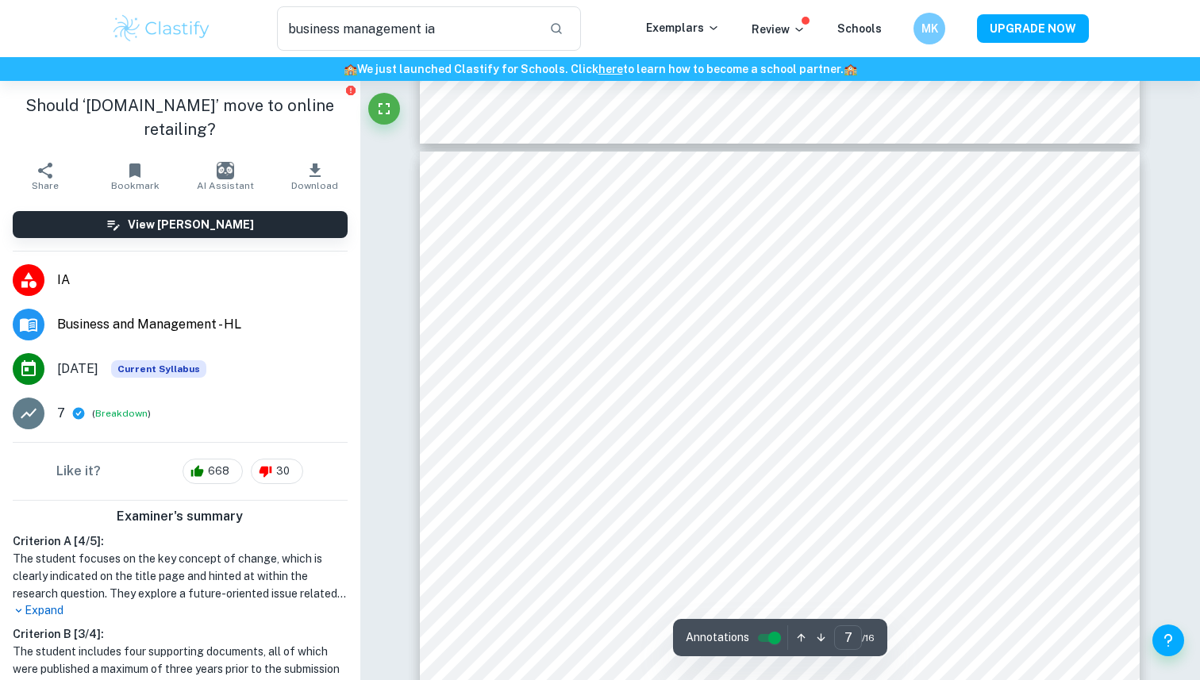
scroll to position [6321, 0]
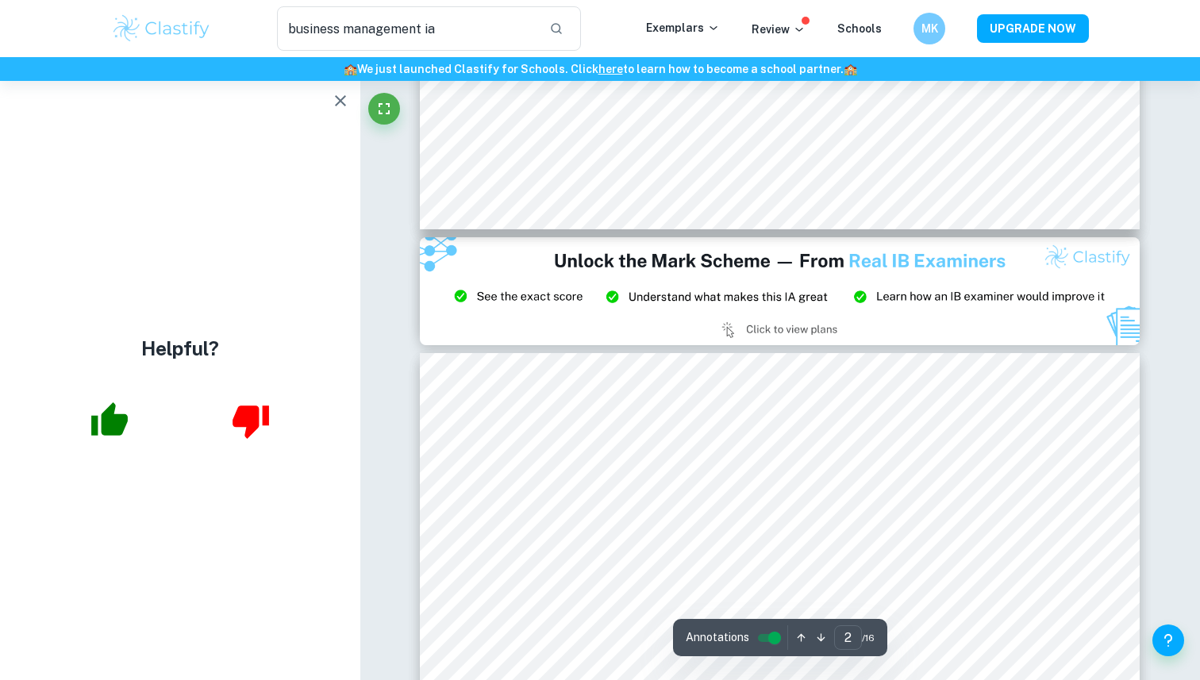
type input "3"
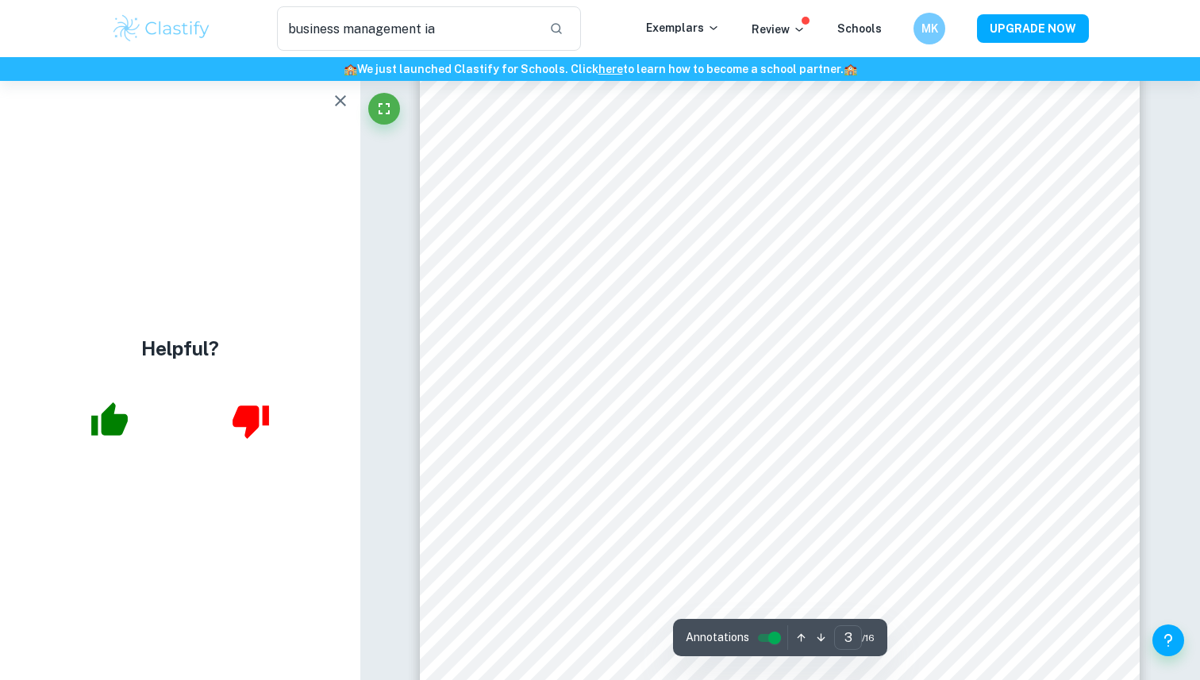
scroll to position [2519, 0]
